Goal: Task Accomplishment & Management: Manage account settings

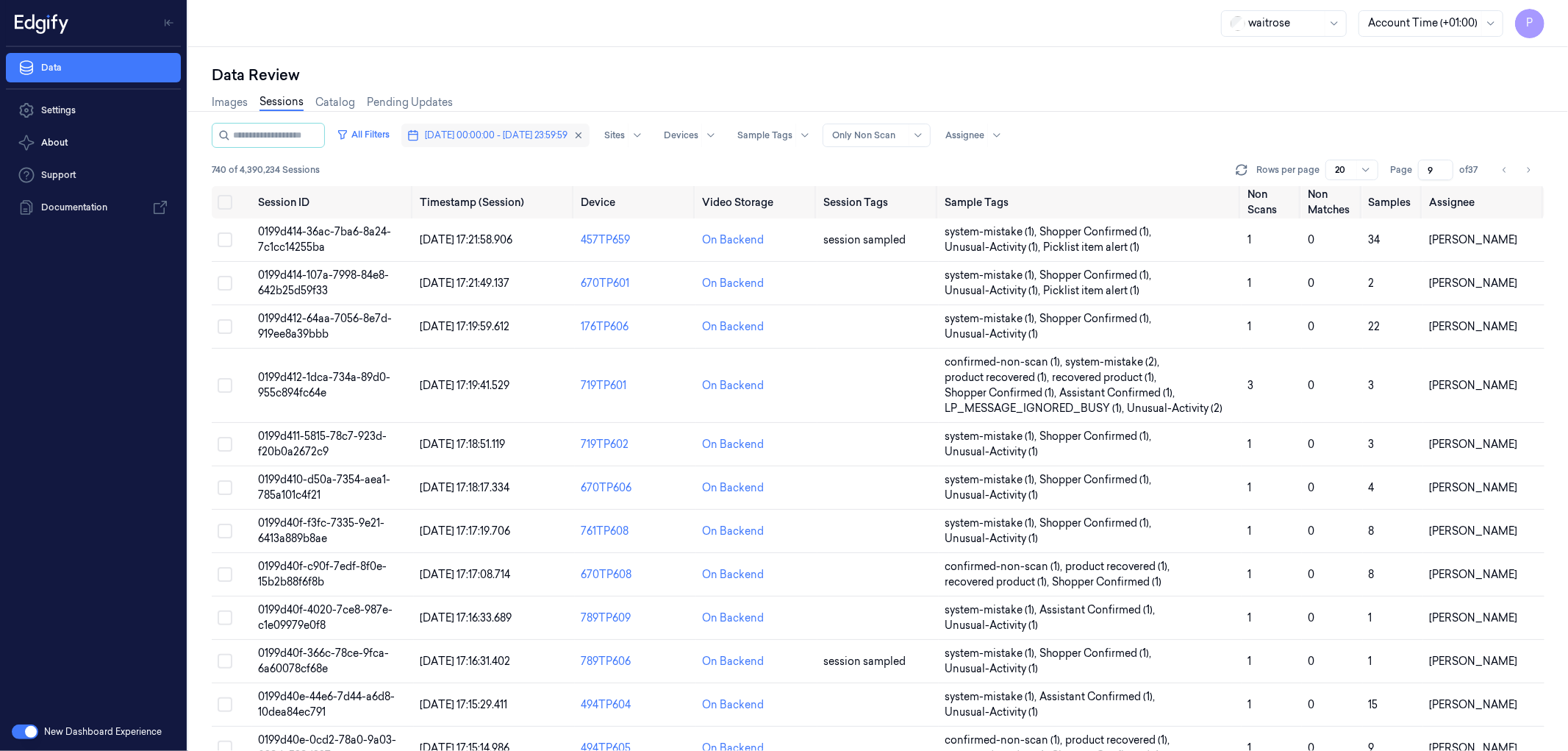
click at [511, 141] on span "[DATE] 00:00:00 - [DATE] 23:59:59" at bounding box center [496, 135] width 143 height 14
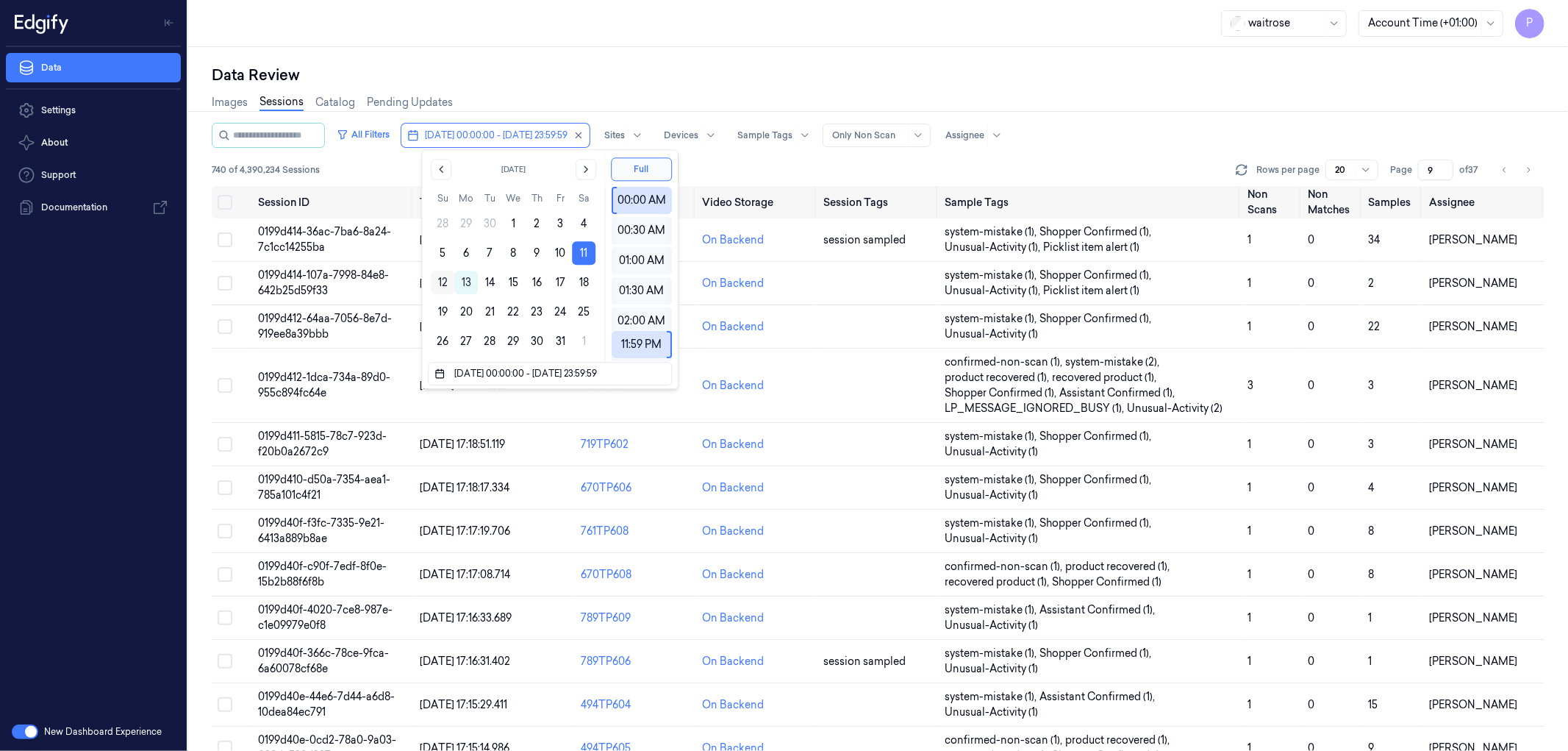
click at [441, 277] on button "12" at bounding box center [443, 283] width 24 height 24
click at [443, 279] on button "12" at bounding box center [443, 283] width 24 height 24
type input "[DATE] 00:00:00 - [DATE] 23:59:59"
click at [832, 69] on div "Data Review" at bounding box center [878, 75] width 1333 height 20
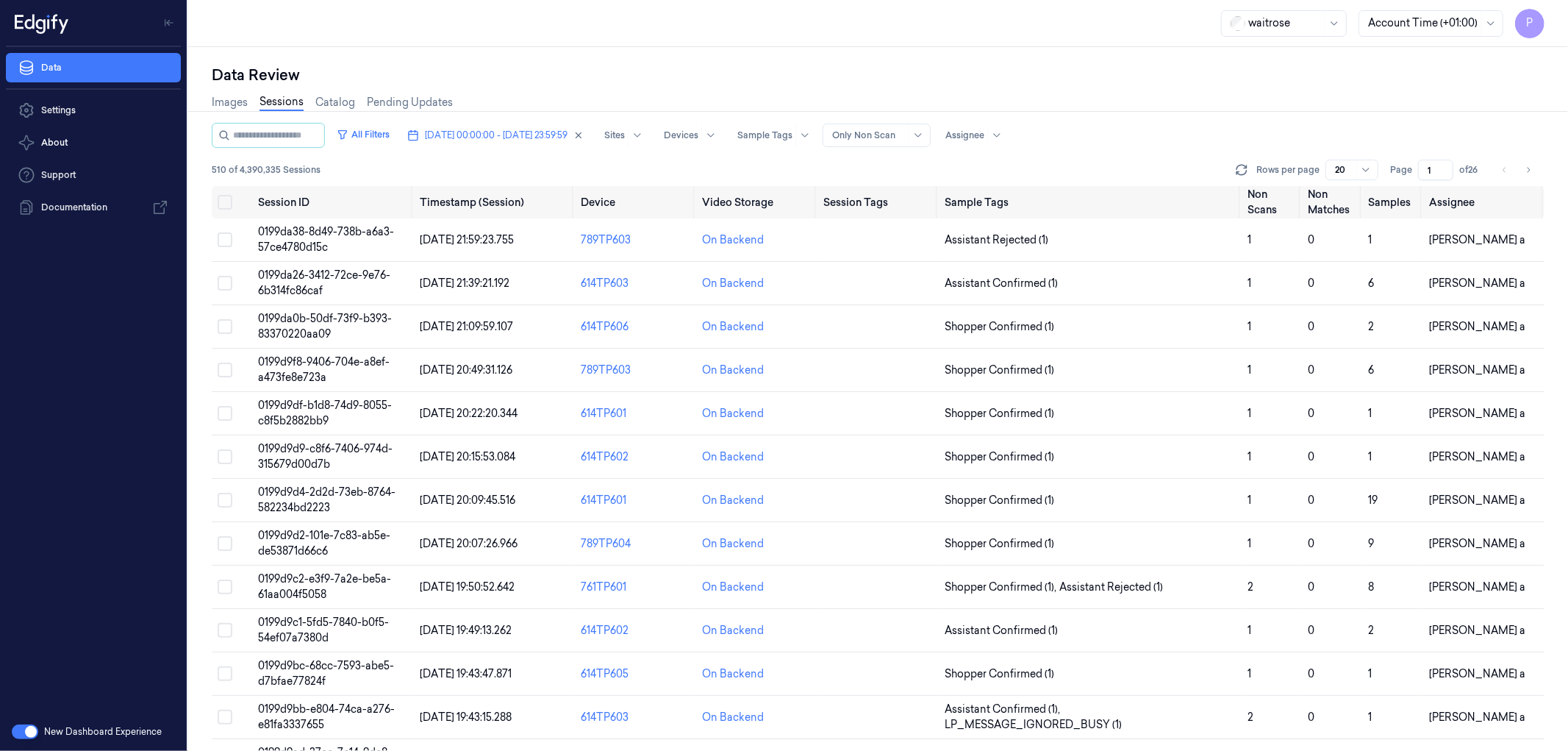
drag, startPoint x: 1431, startPoint y: 167, endPoint x: 1421, endPoint y: 169, distance: 10.2
click at [1421, 169] on input "1" at bounding box center [1436, 170] width 36 height 20
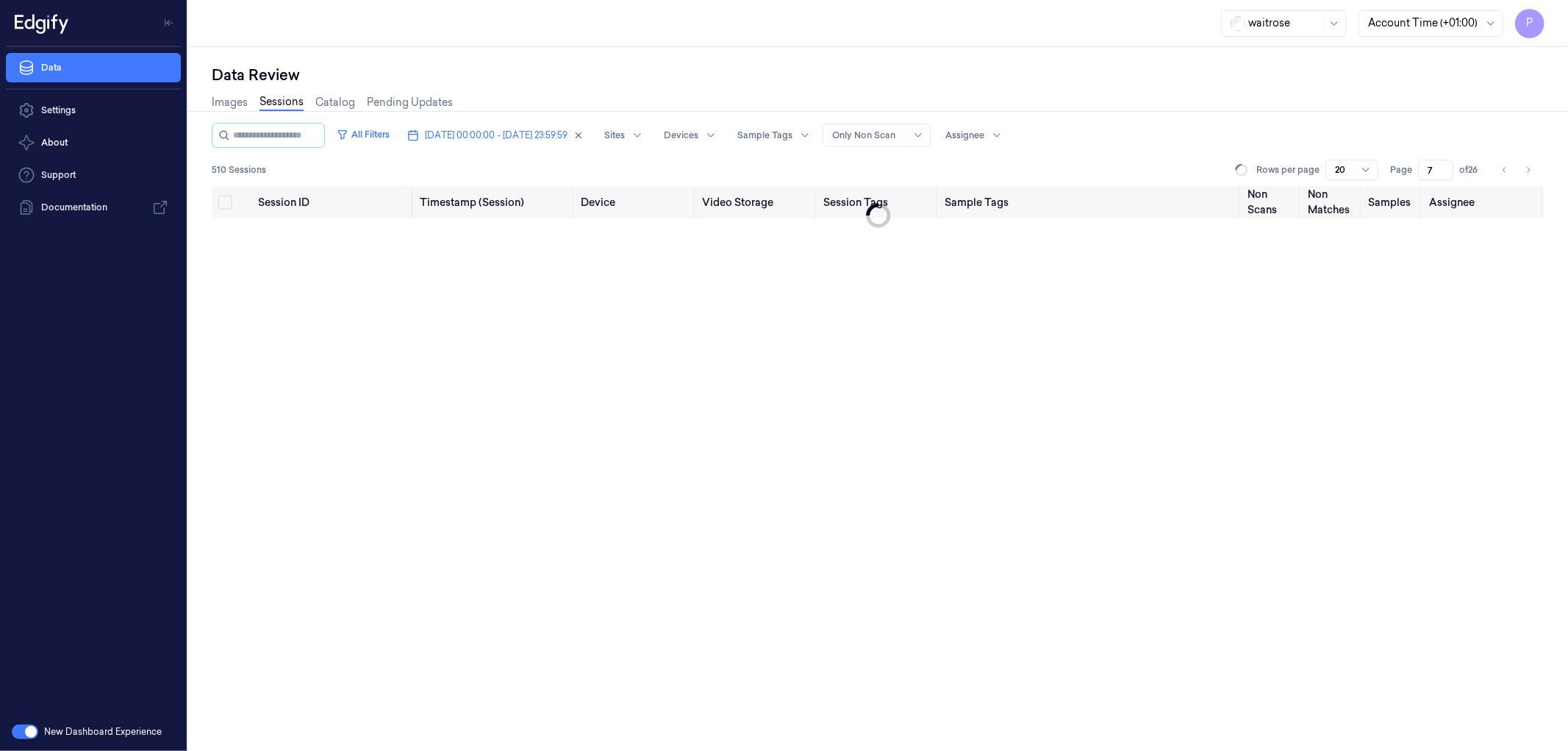
click at [1370, 115] on div "Images Sessions Catalog Pending Updates" at bounding box center [878, 104] width 1333 height 37
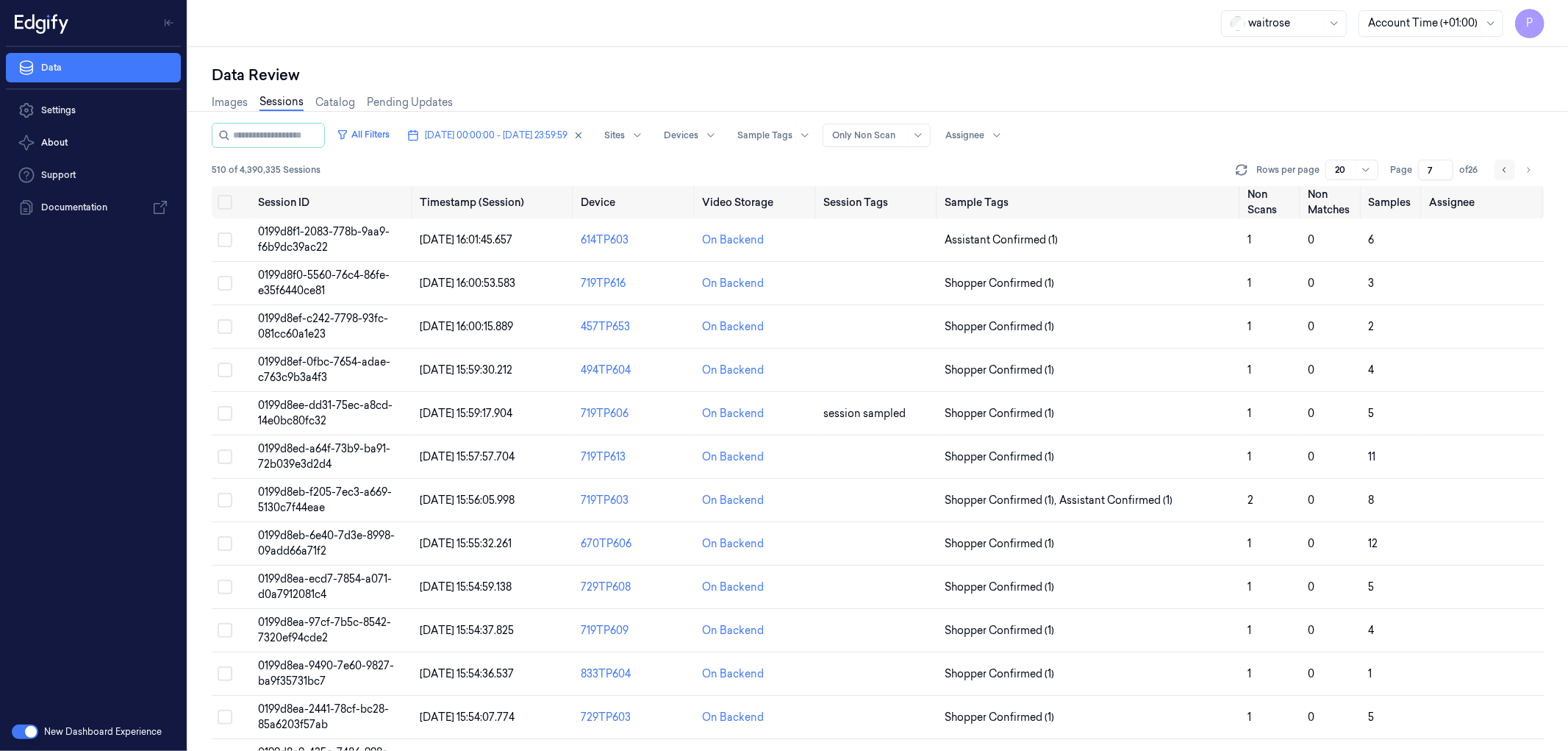
click at [1507, 175] on button "Go to previous page" at bounding box center [1505, 170] width 20 height 20
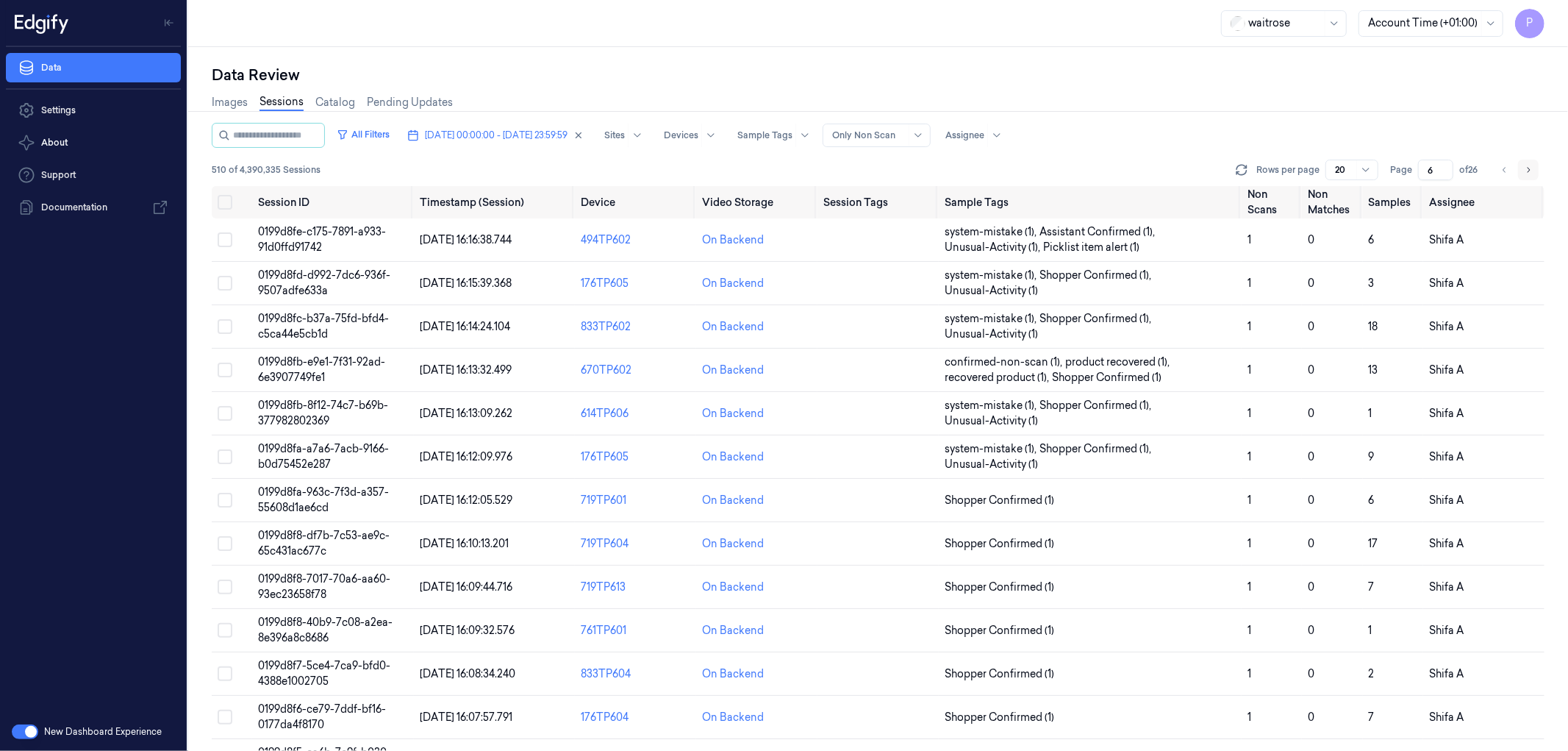
click at [1532, 172] on icon "Go to next page" at bounding box center [1528, 170] width 8 height 12
type input "7"
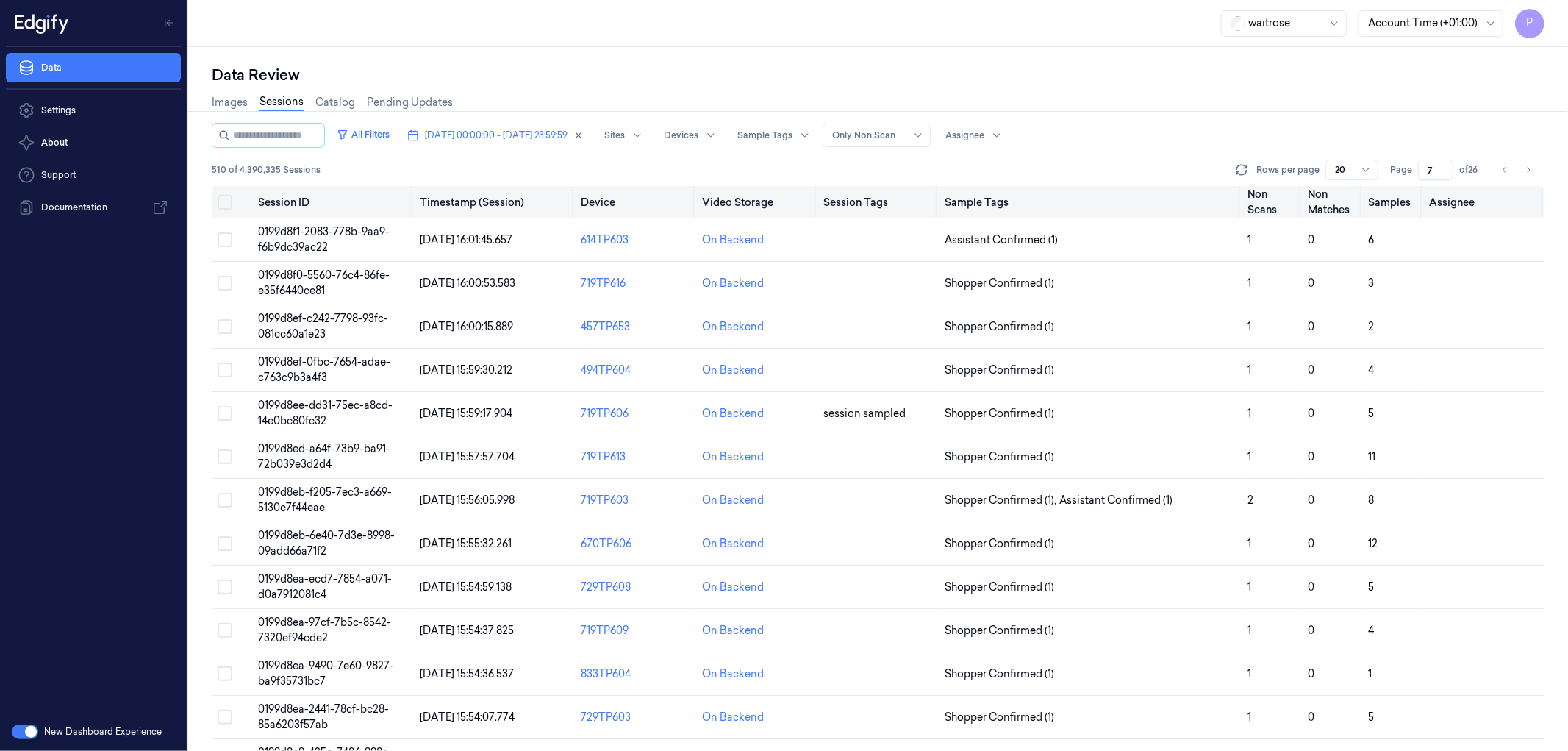
click at [222, 201] on button "Select all" at bounding box center [224, 202] width 14 height 14
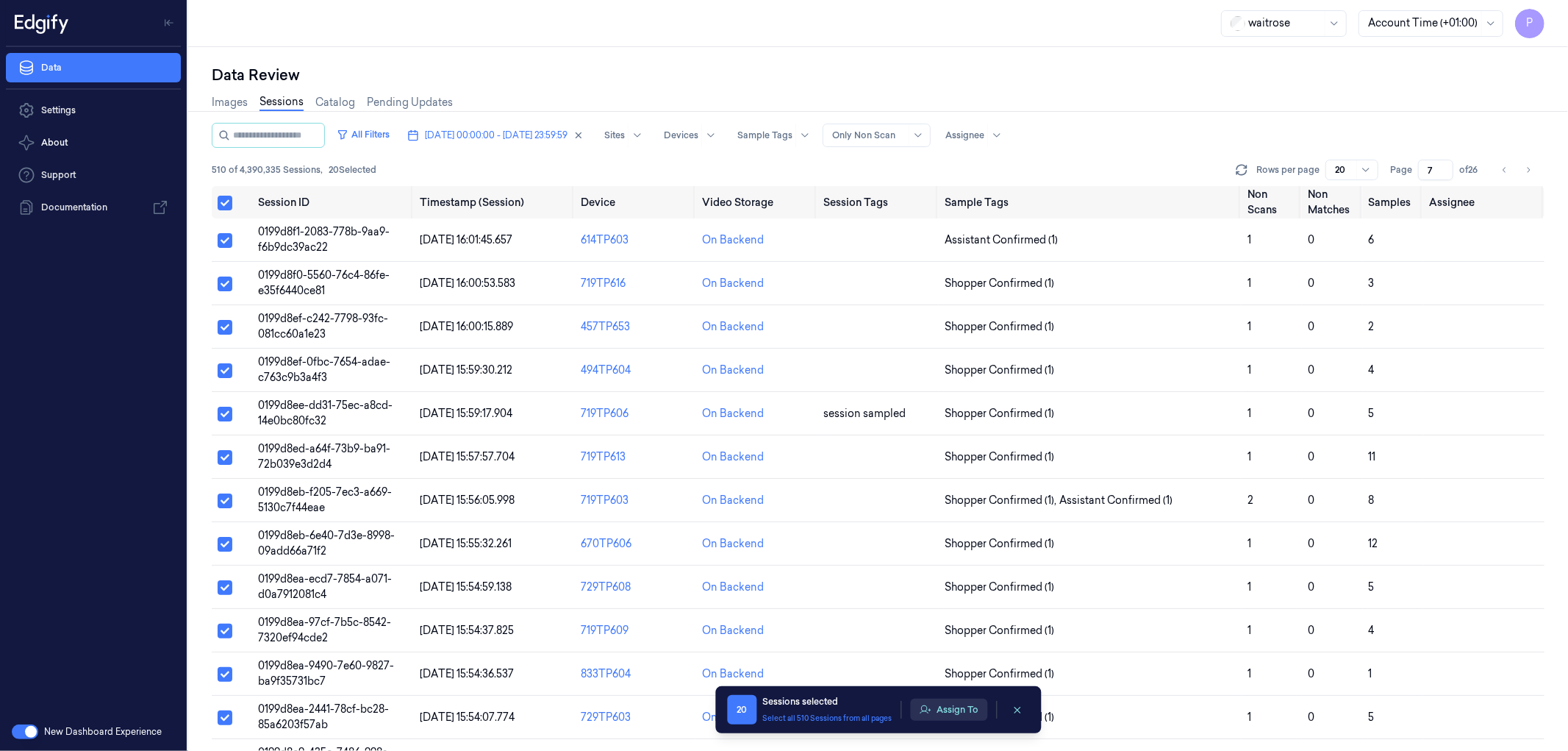
click at [942, 704] on button "Assign To" at bounding box center [949, 710] width 77 height 22
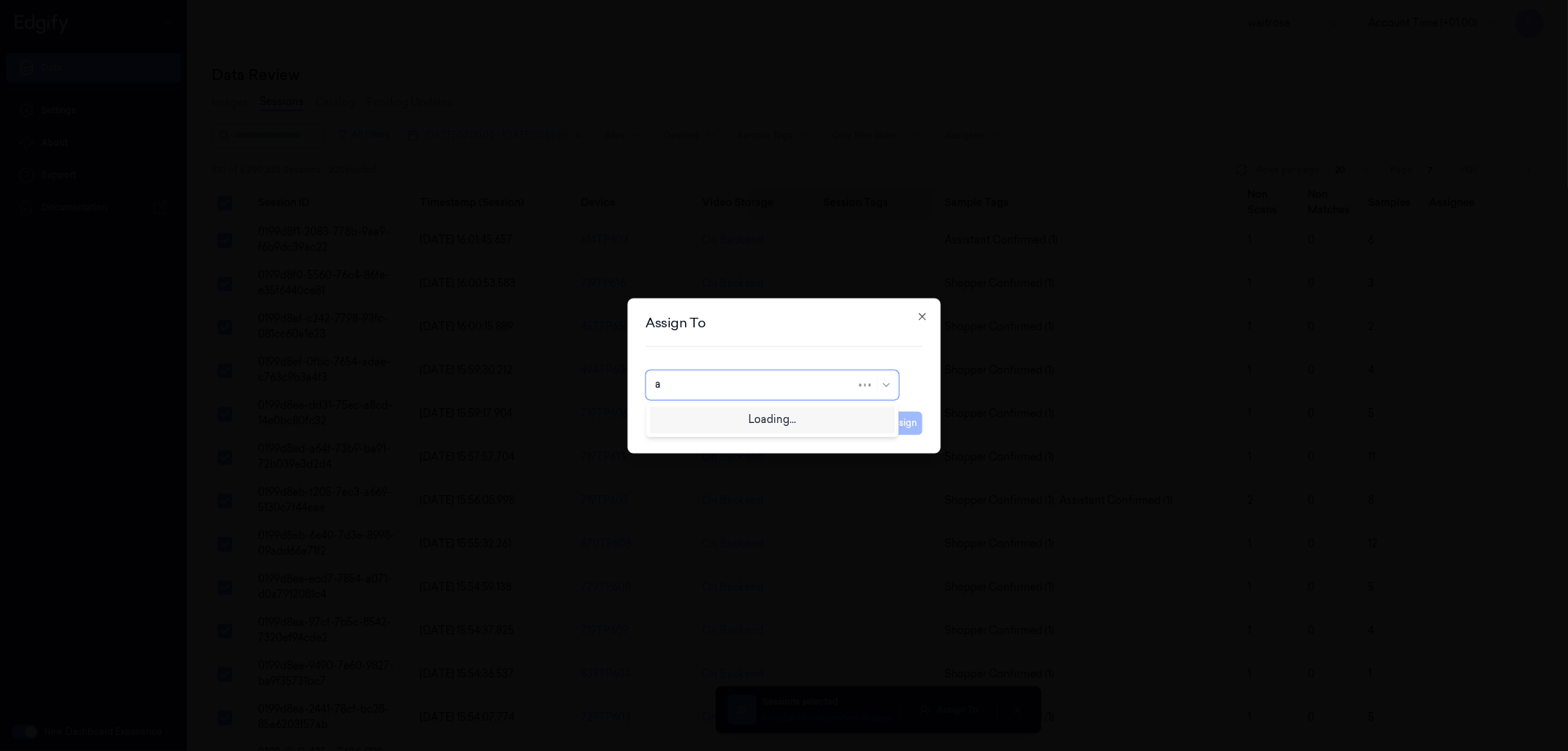
type input "an"
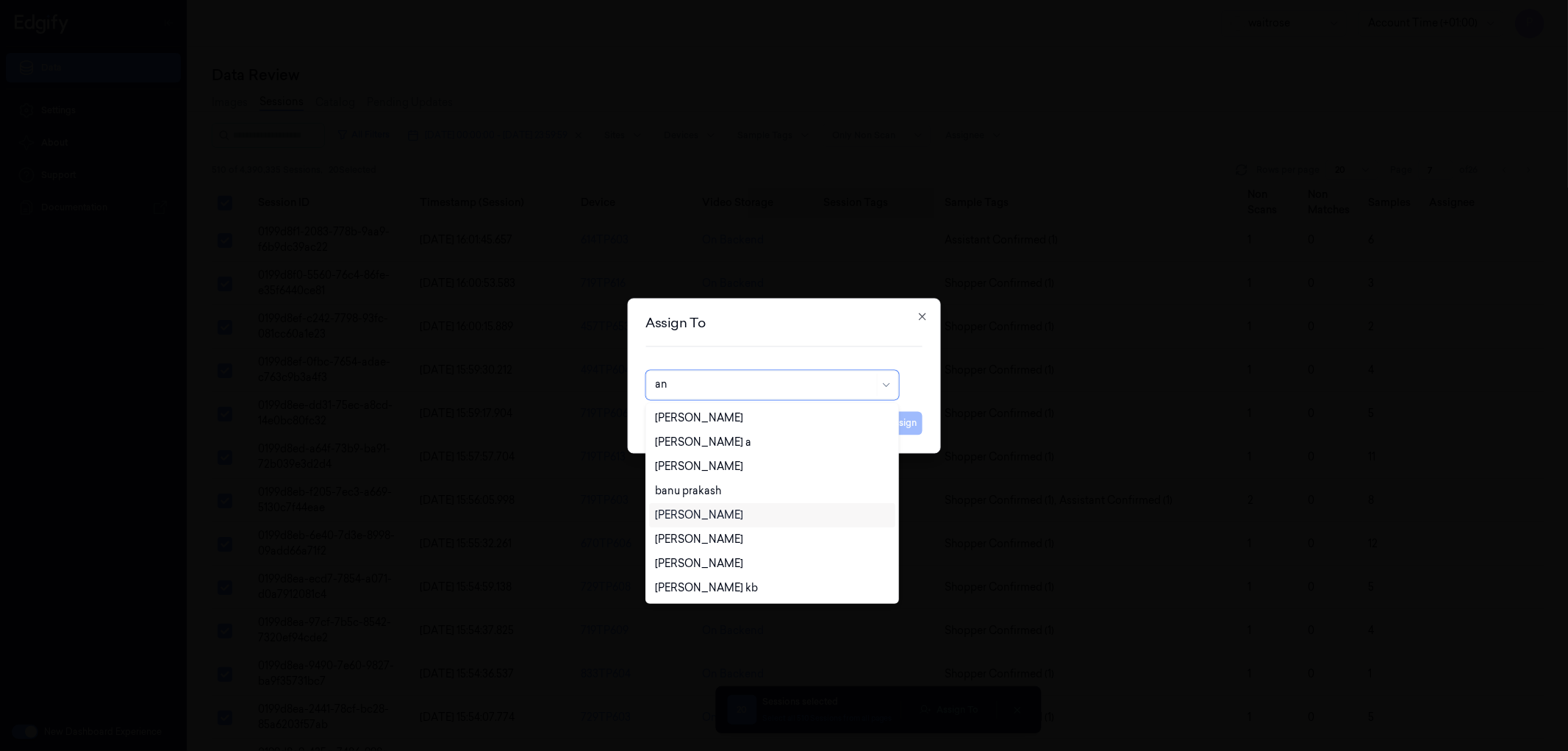
click at [694, 508] on div "[PERSON_NAME]" at bounding box center [699, 516] width 88 height 15
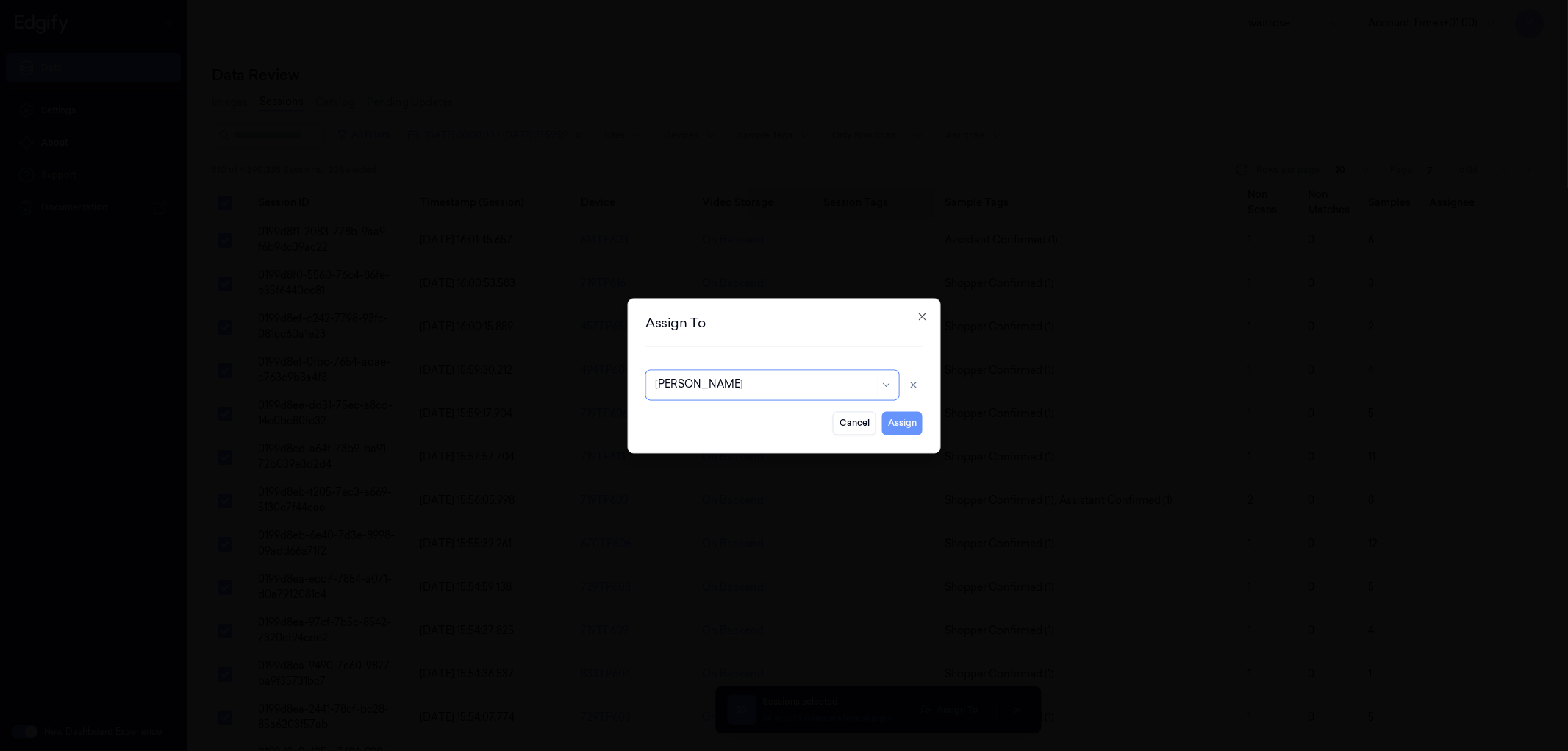
click at [905, 428] on button "Assign" at bounding box center [903, 423] width 41 height 24
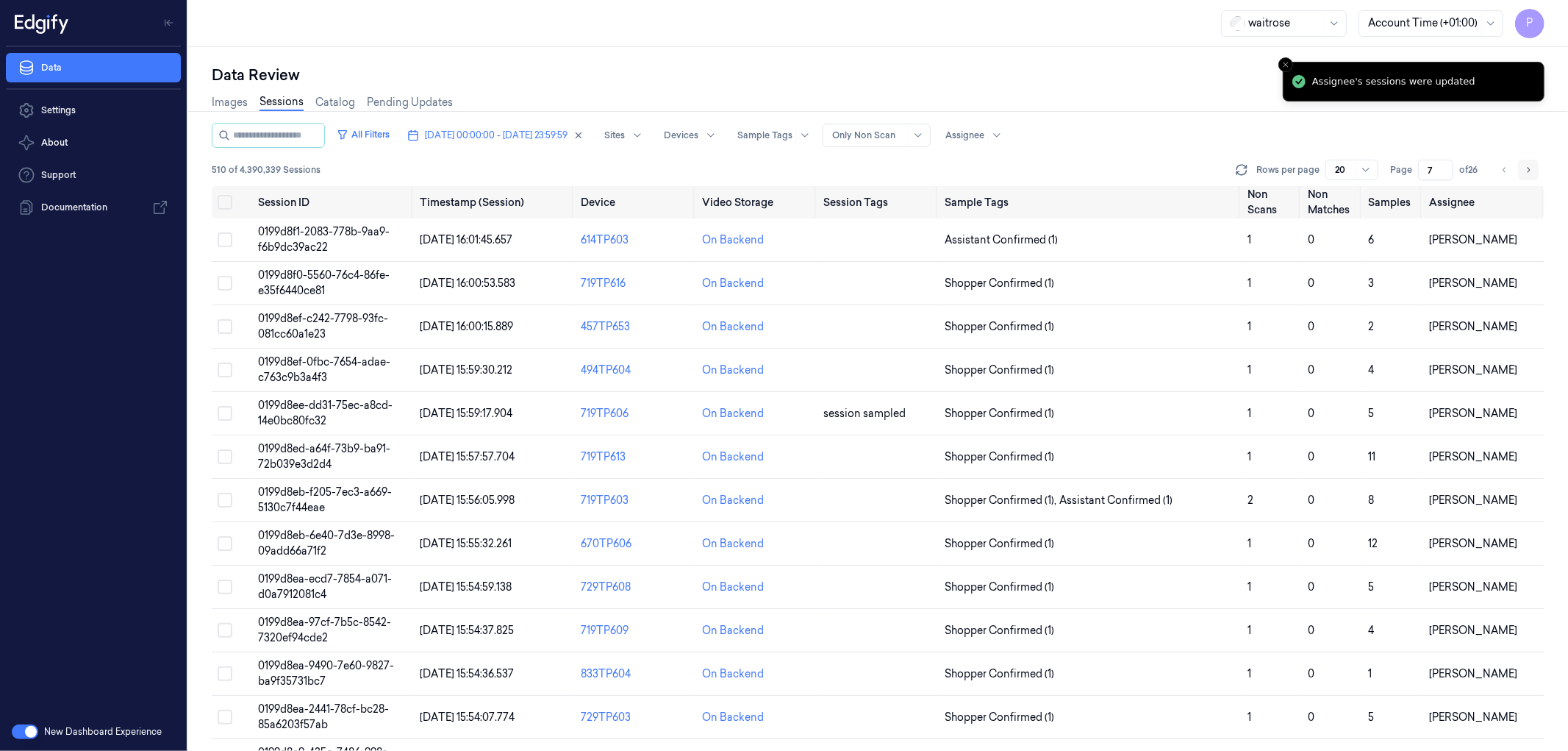
click at [1524, 169] on icon "Go to next page" at bounding box center [1528, 170] width 8 height 12
type input "8"
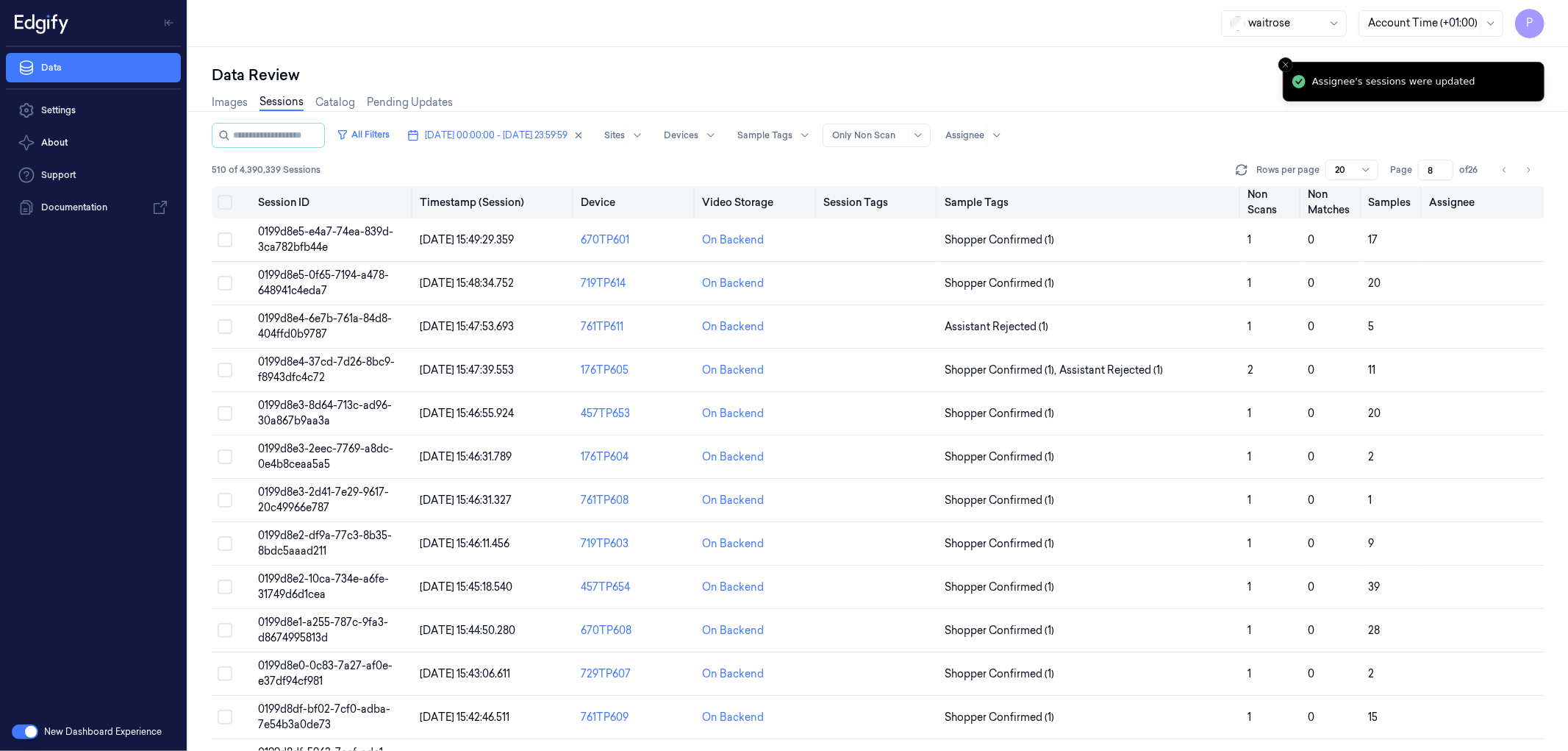
click at [226, 201] on button "Select all" at bounding box center [224, 202] width 14 height 14
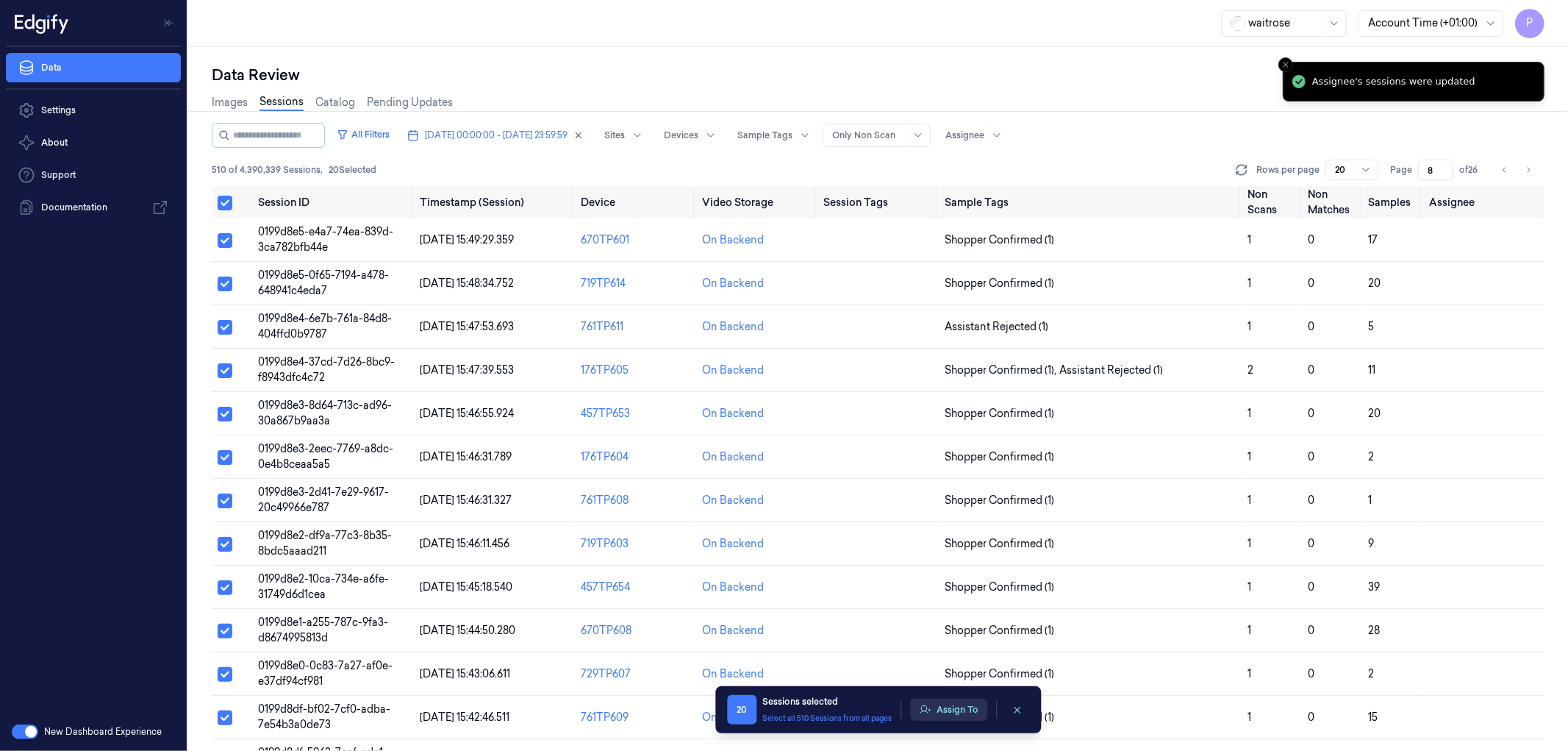
click at [959, 711] on button "Assign To" at bounding box center [949, 710] width 77 height 22
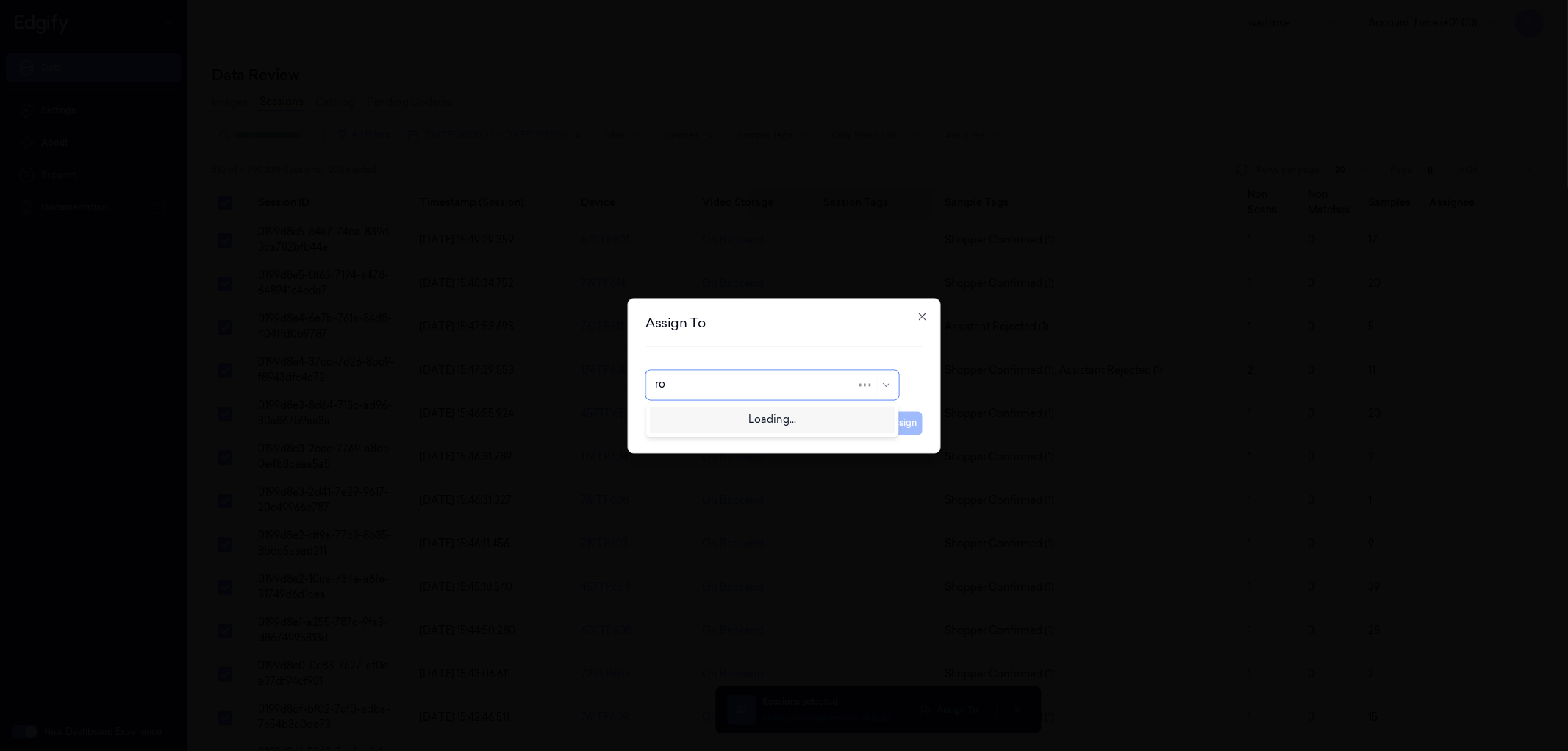
type input "roh"
click at [718, 423] on div "[PERSON_NAME]" at bounding box center [699, 418] width 88 height 15
click at [909, 425] on button "Assign" at bounding box center [903, 423] width 41 height 24
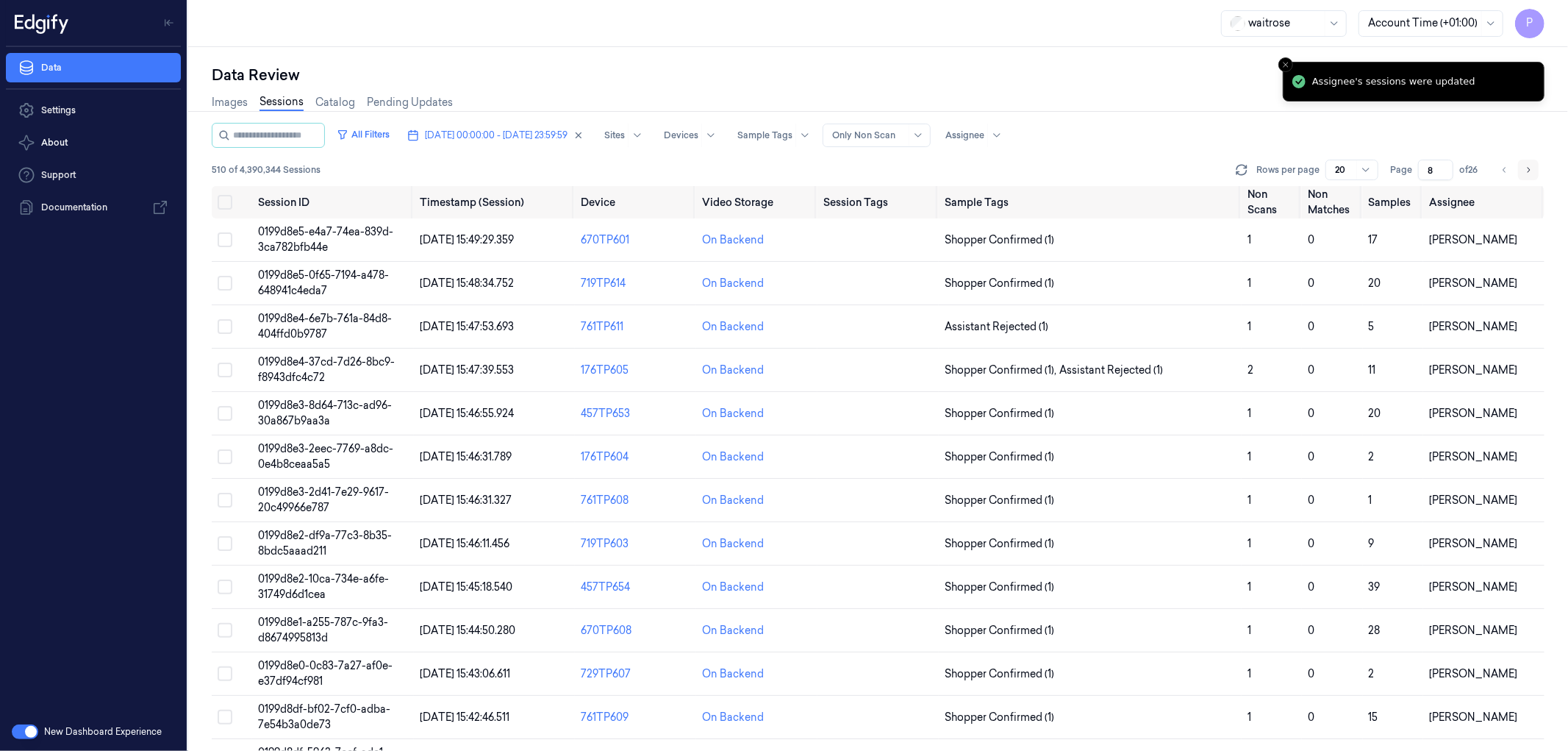
click at [1532, 169] on icon "Go to next page" at bounding box center [1528, 170] width 8 height 12
type input "9"
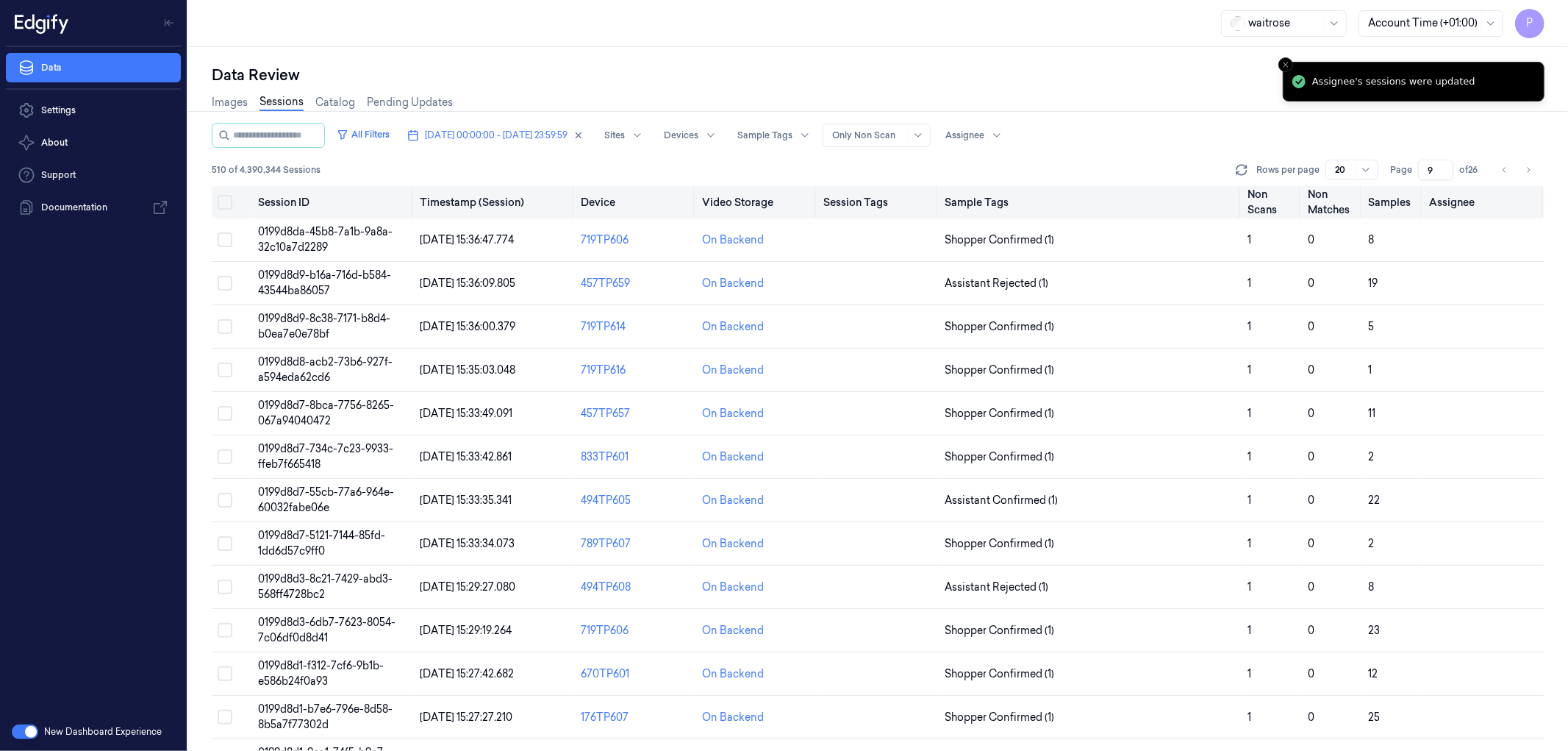
click at [224, 200] on button "Select all" at bounding box center [224, 202] width 14 height 14
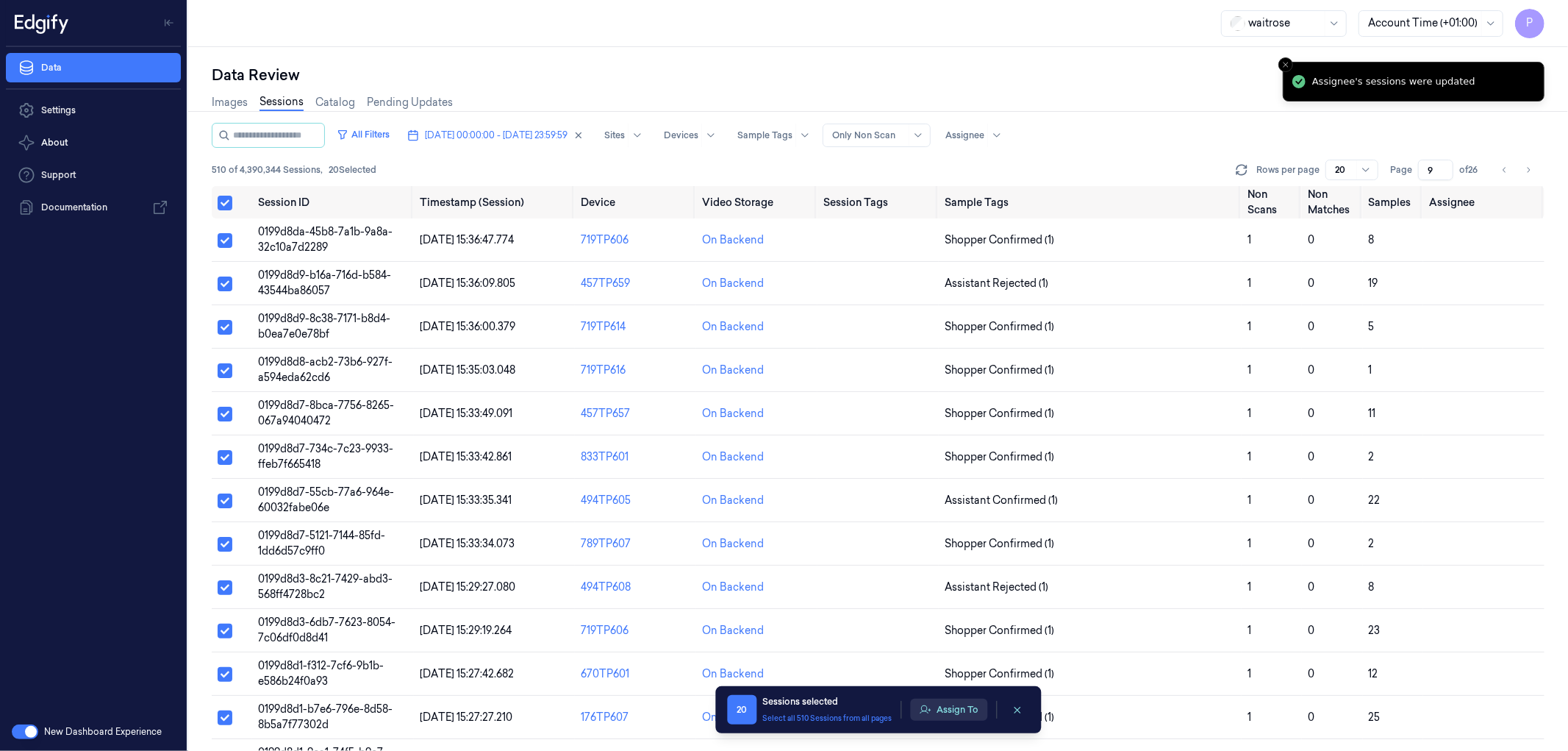
click at [960, 699] on button "Assign To" at bounding box center [949, 710] width 77 height 22
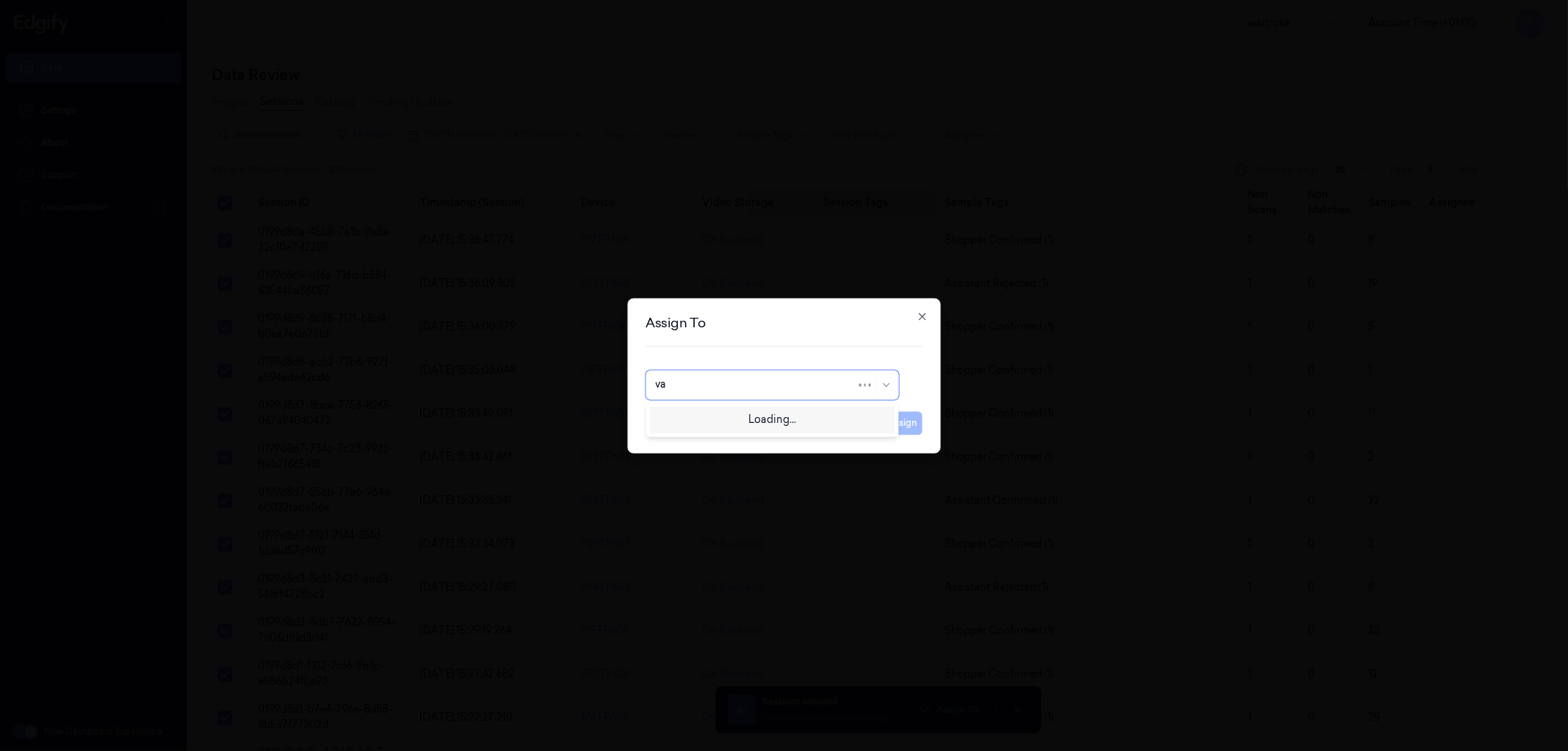
type input "var"
click at [696, 419] on div "[PERSON_NAME]" at bounding box center [699, 418] width 88 height 15
click at [900, 422] on button "Assign" at bounding box center [903, 423] width 41 height 24
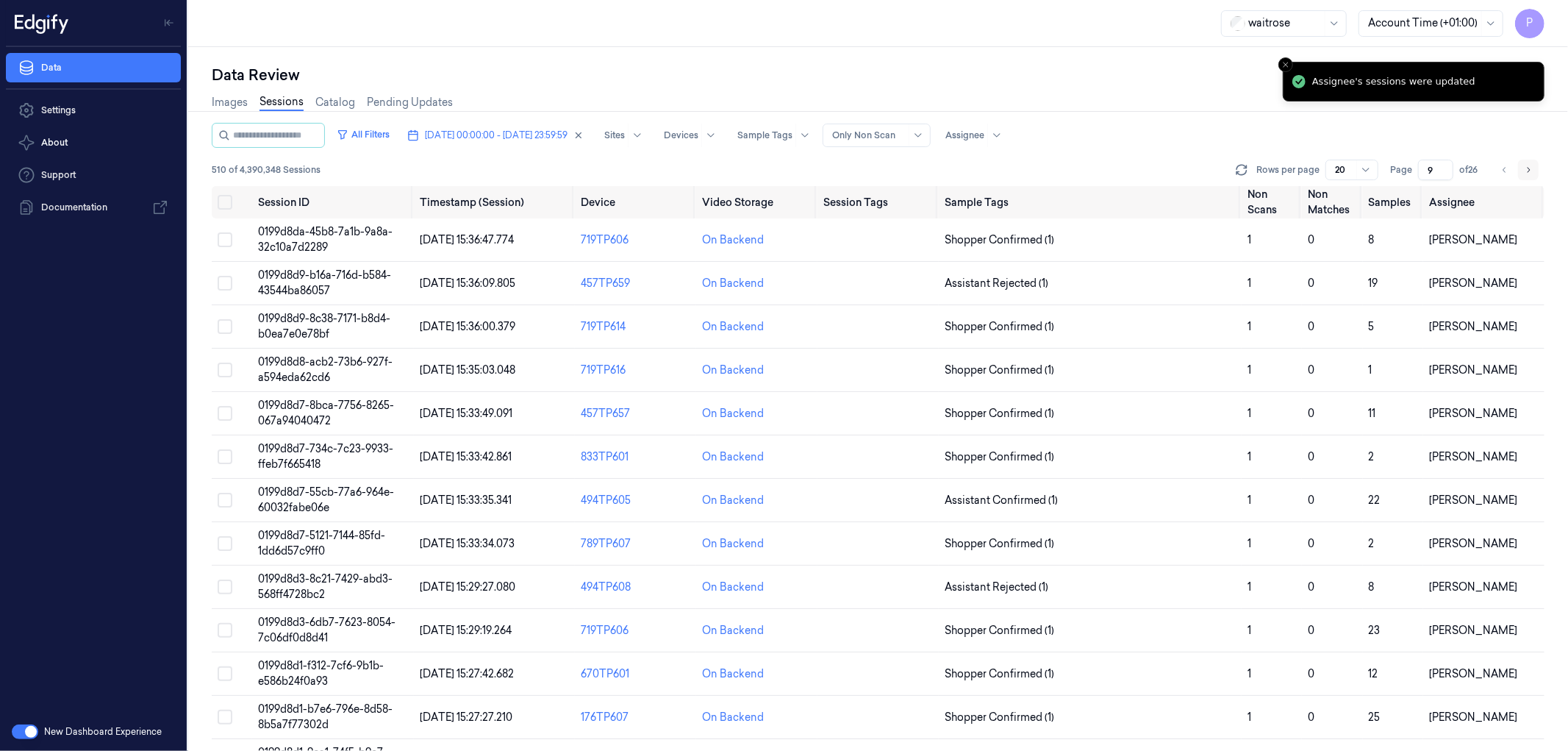
click at [1526, 169] on icon "Go to next page" at bounding box center [1528, 170] width 8 height 12
type input "10"
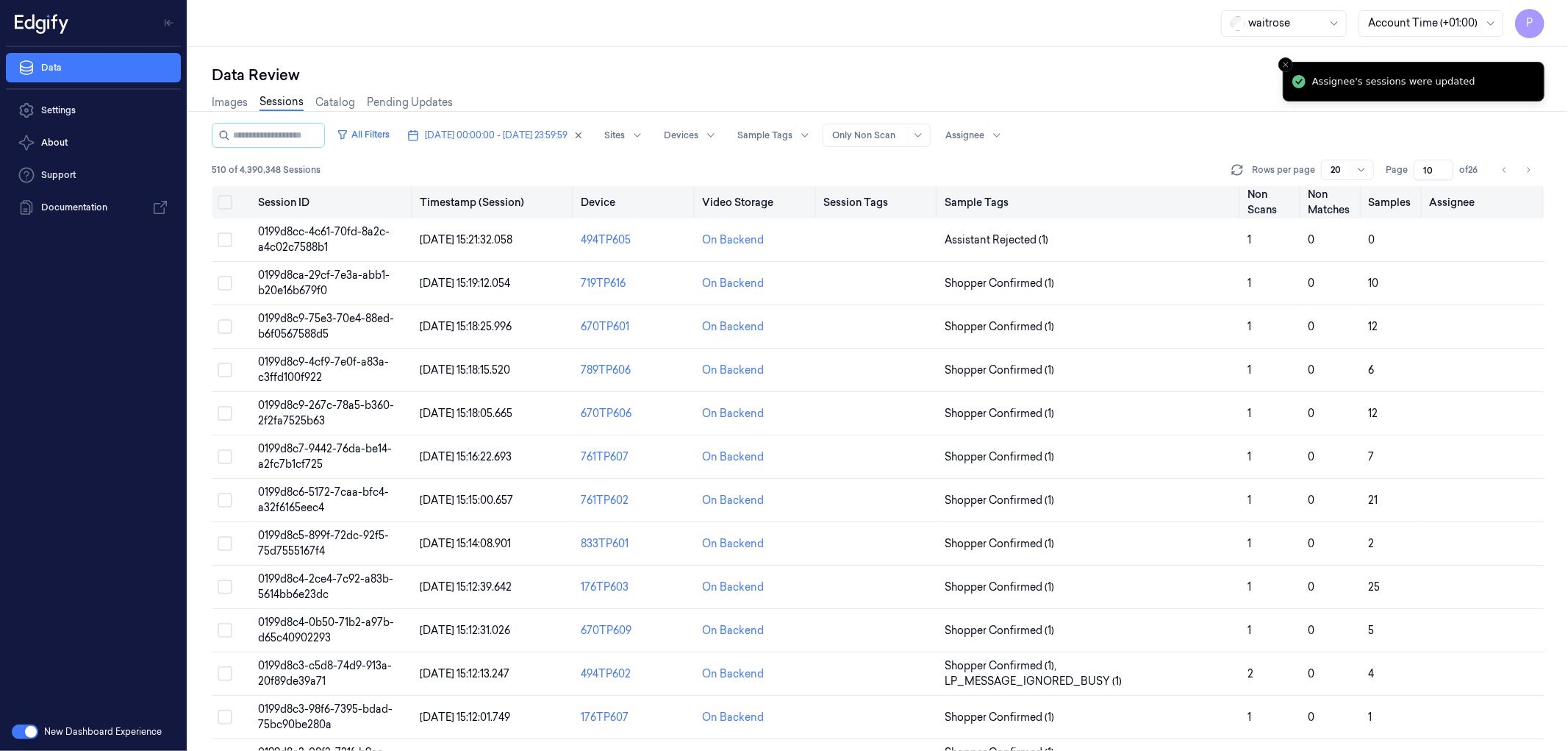
click at [217, 200] on button "Select all" at bounding box center [224, 202] width 14 height 14
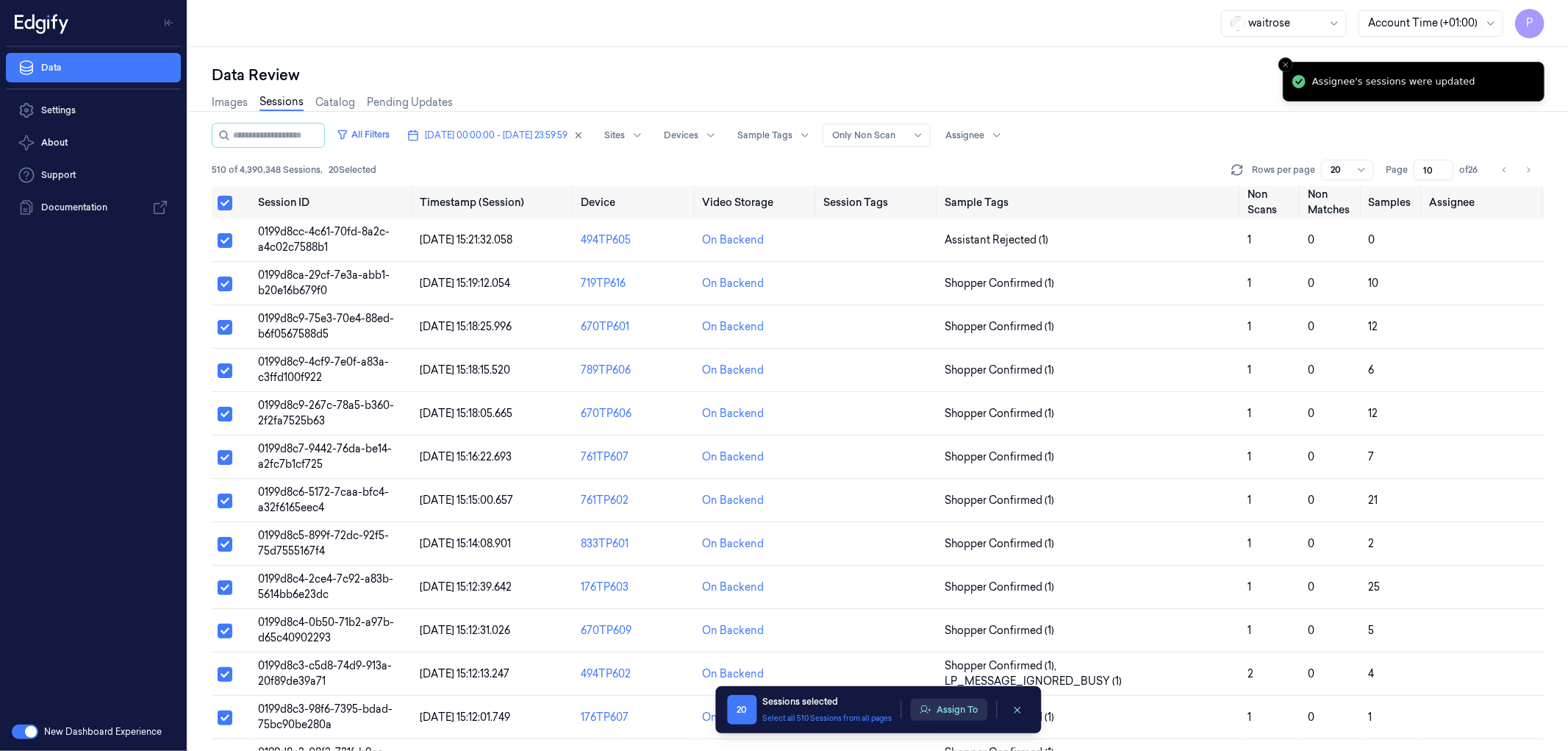
click at [964, 714] on button "Assign To" at bounding box center [949, 710] width 77 height 22
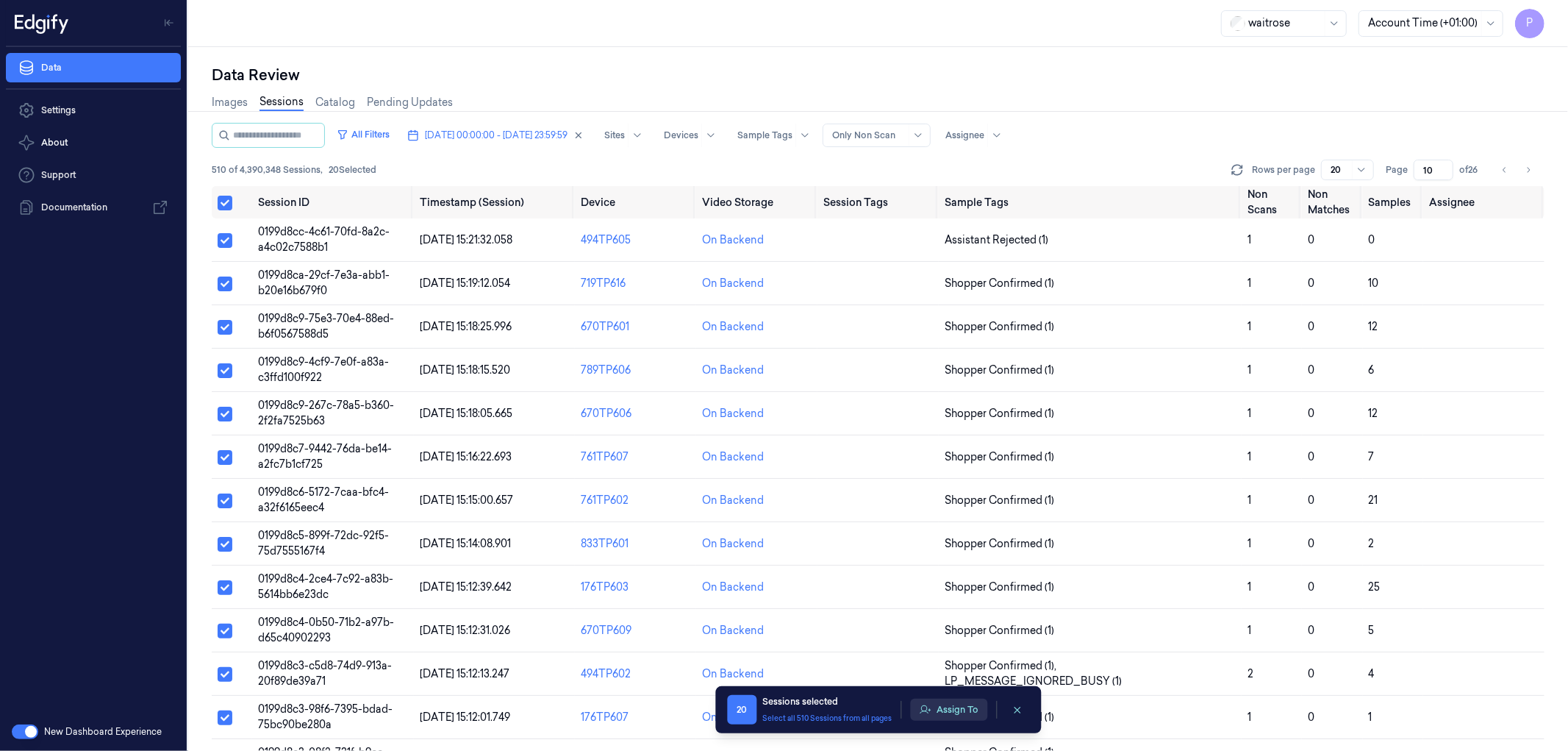
click at [957, 702] on button "Assign To" at bounding box center [949, 710] width 77 height 22
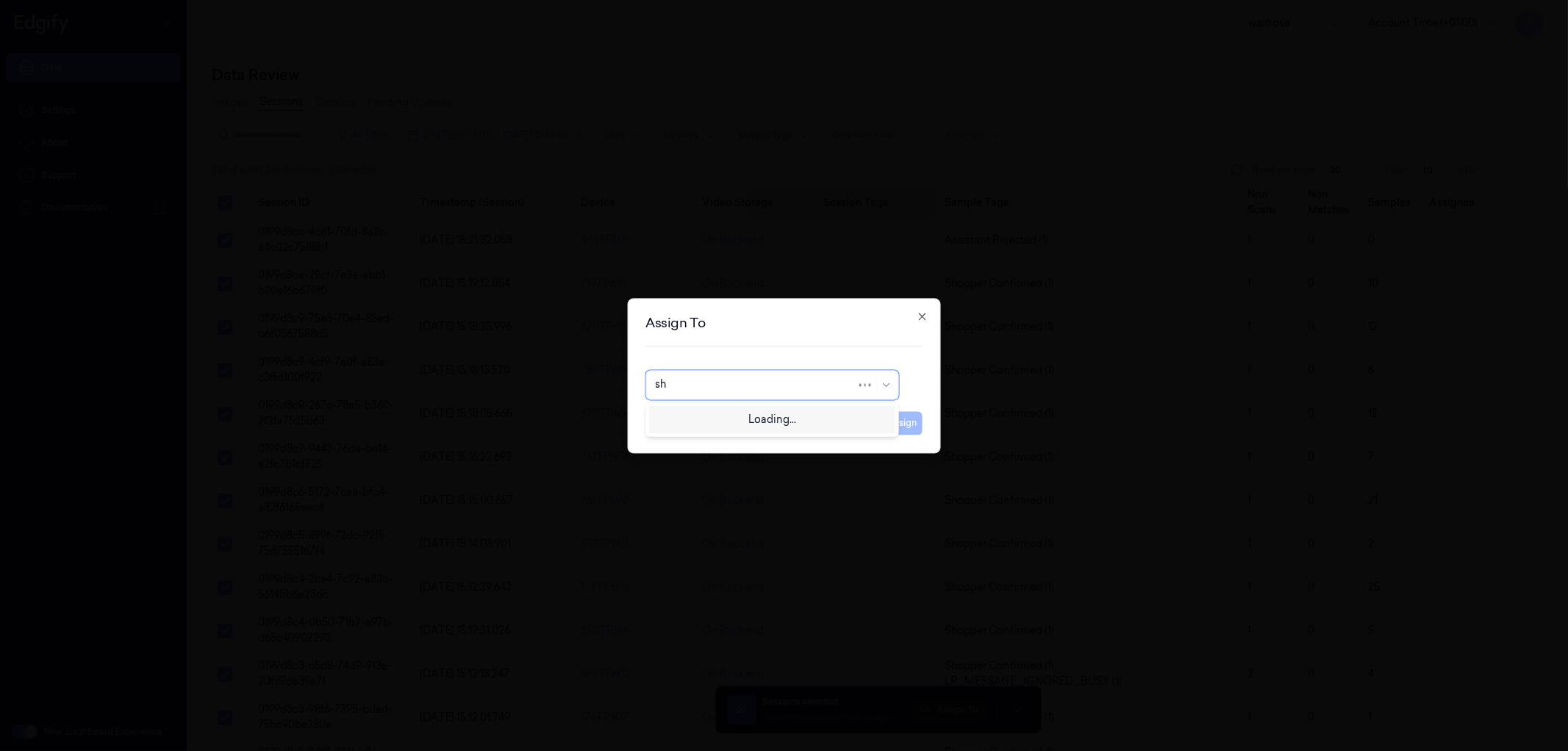
type input "shi"
click at [722, 422] on div "Shifa A" at bounding box center [772, 418] width 234 height 15
click at [923, 423] on div "Assign To option Shifa A, selected. Shifa A Cancel Assign Close" at bounding box center [784, 375] width 314 height 155
click at [913, 423] on button "Assign" at bounding box center [903, 423] width 41 height 24
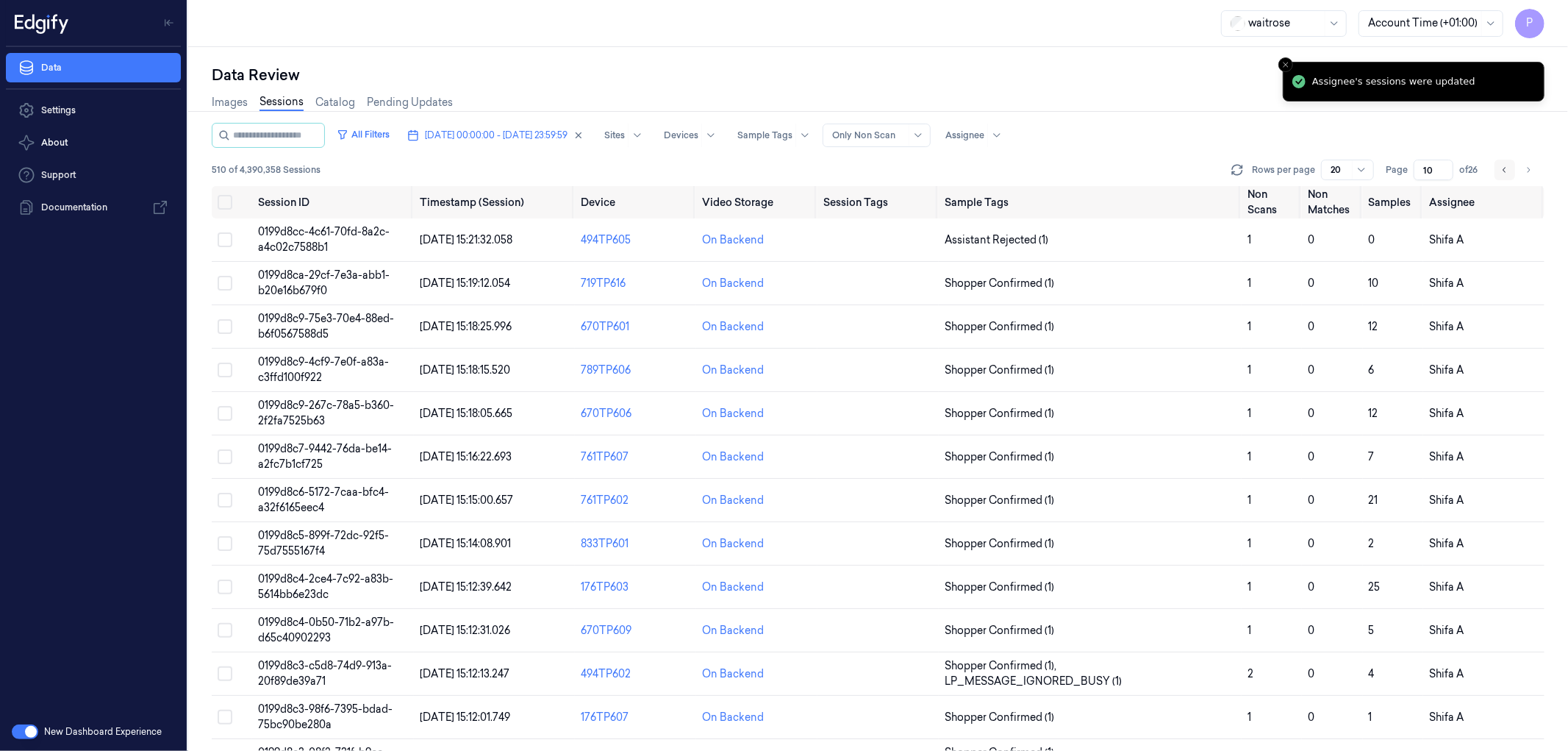
click at [1500, 174] on button "Go to previous page" at bounding box center [1505, 170] width 20 height 20
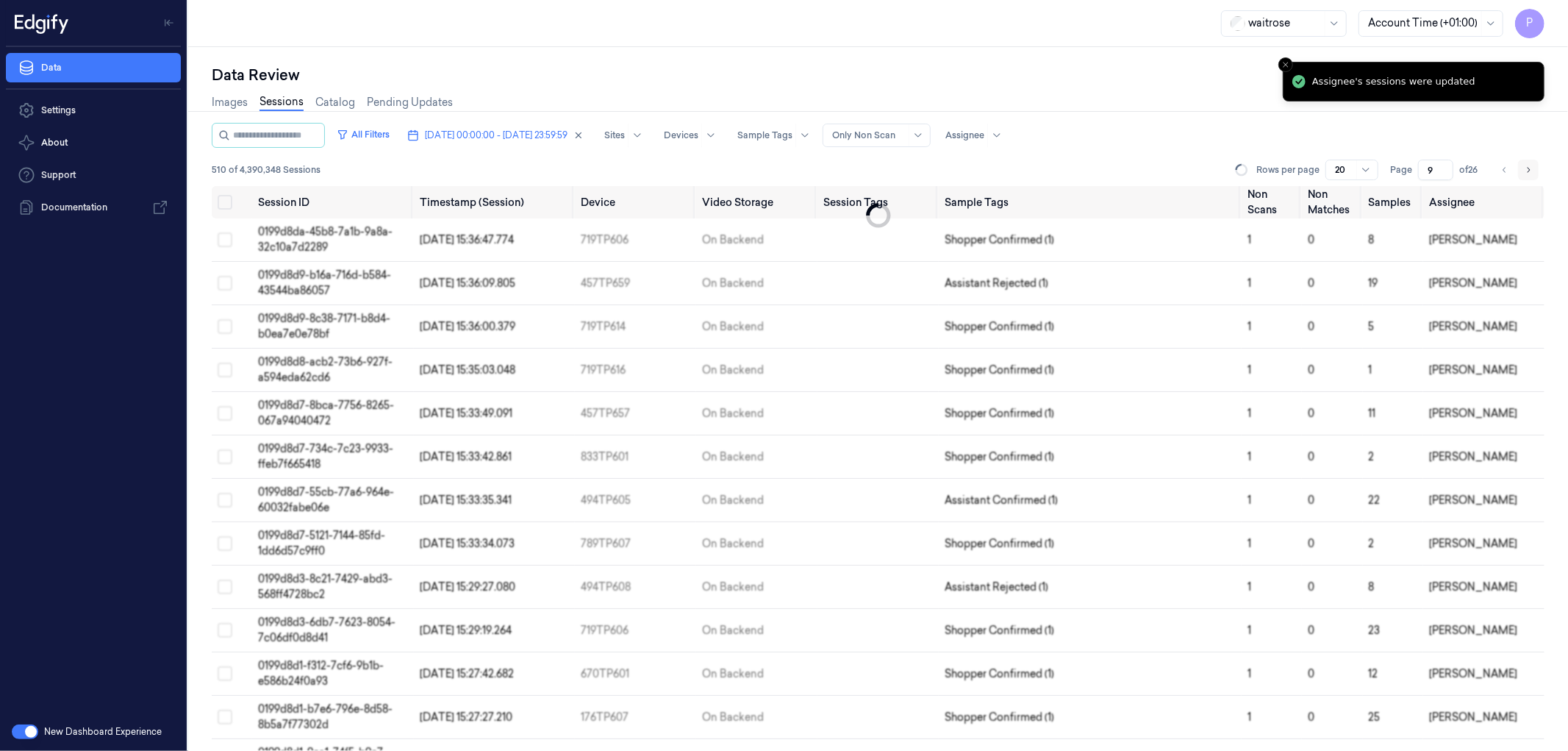
click at [1535, 169] on button "Go to next page" at bounding box center [1528, 170] width 20 height 20
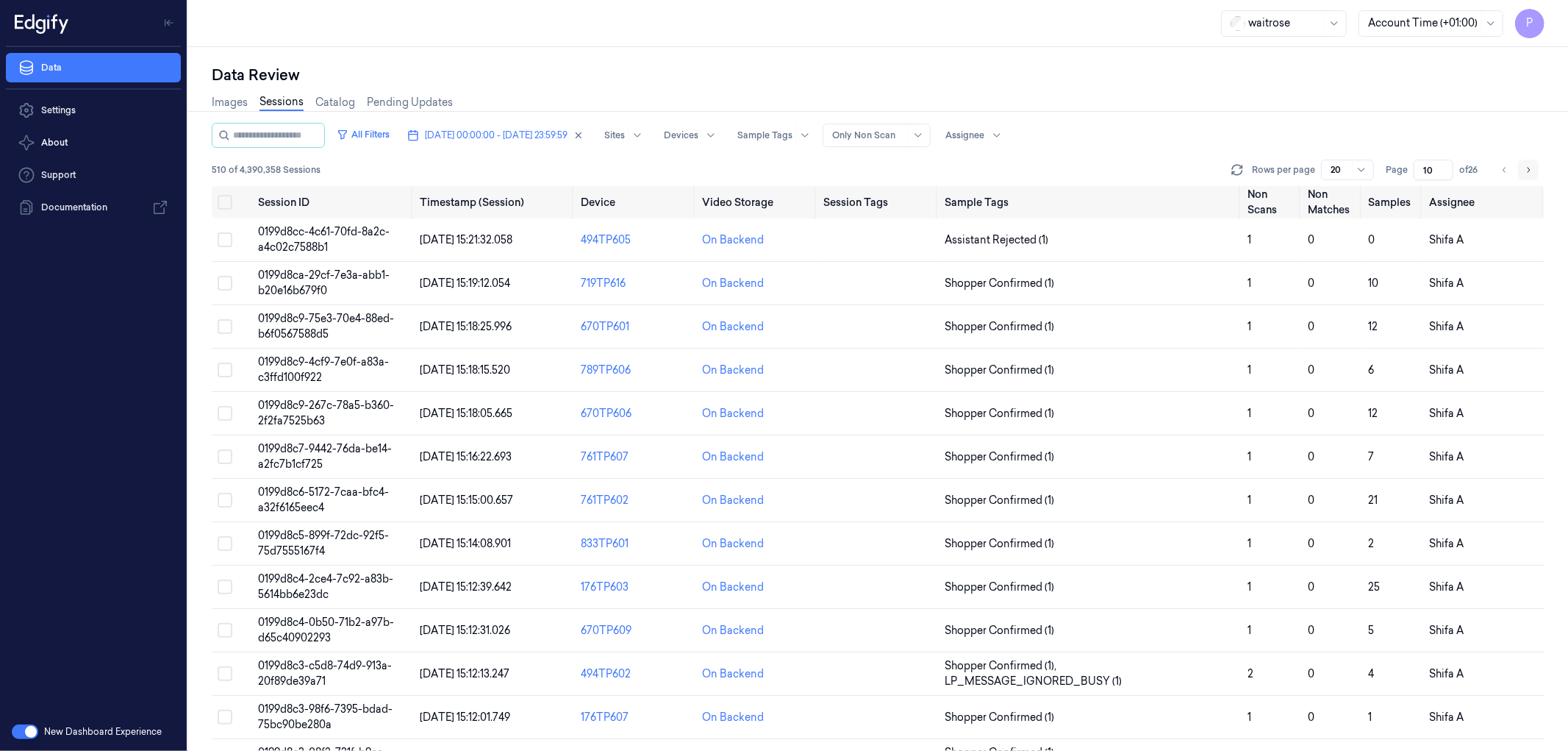
click at [1533, 173] on button "Go to next page" at bounding box center [1528, 170] width 20 height 20
type input "11"
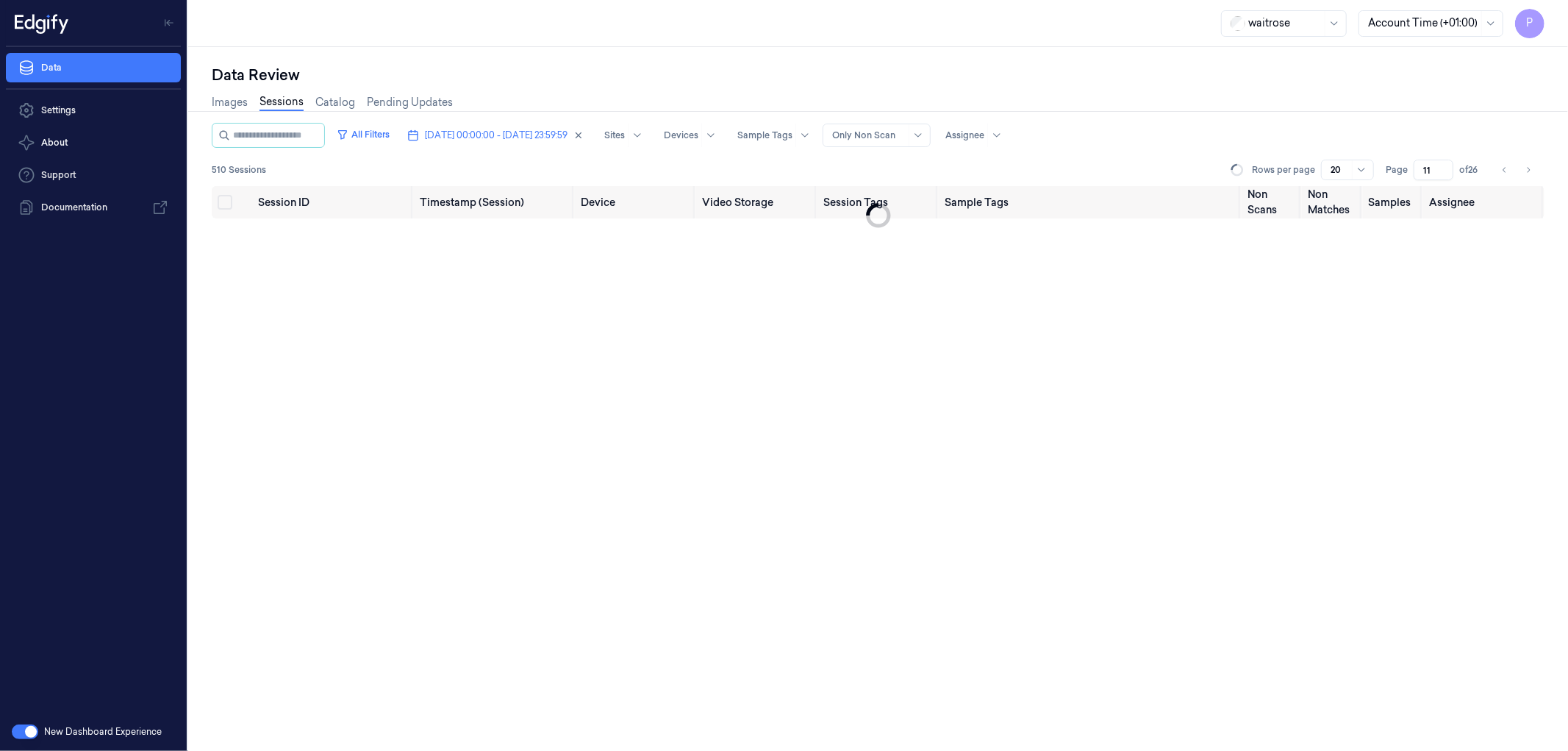
click at [1451, 111] on div at bounding box center [878, 111] width 1392 height 1
